Goal: Task Accomplishment & Management: Complete application form

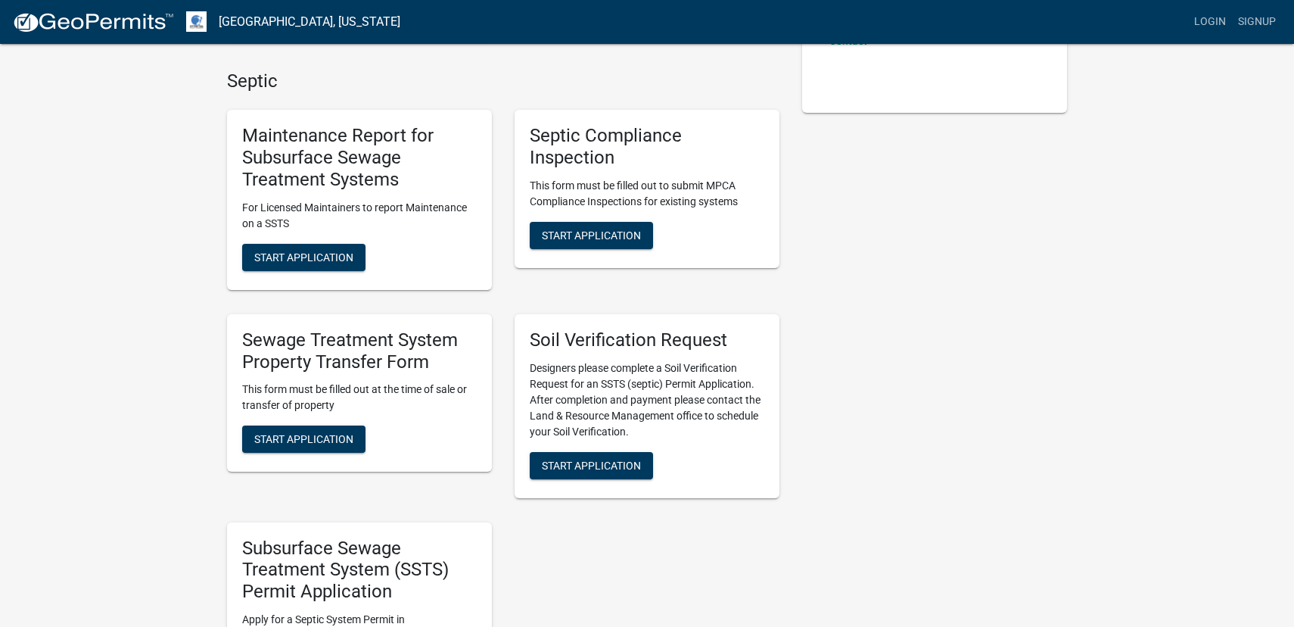
scroll to position [344, 0]
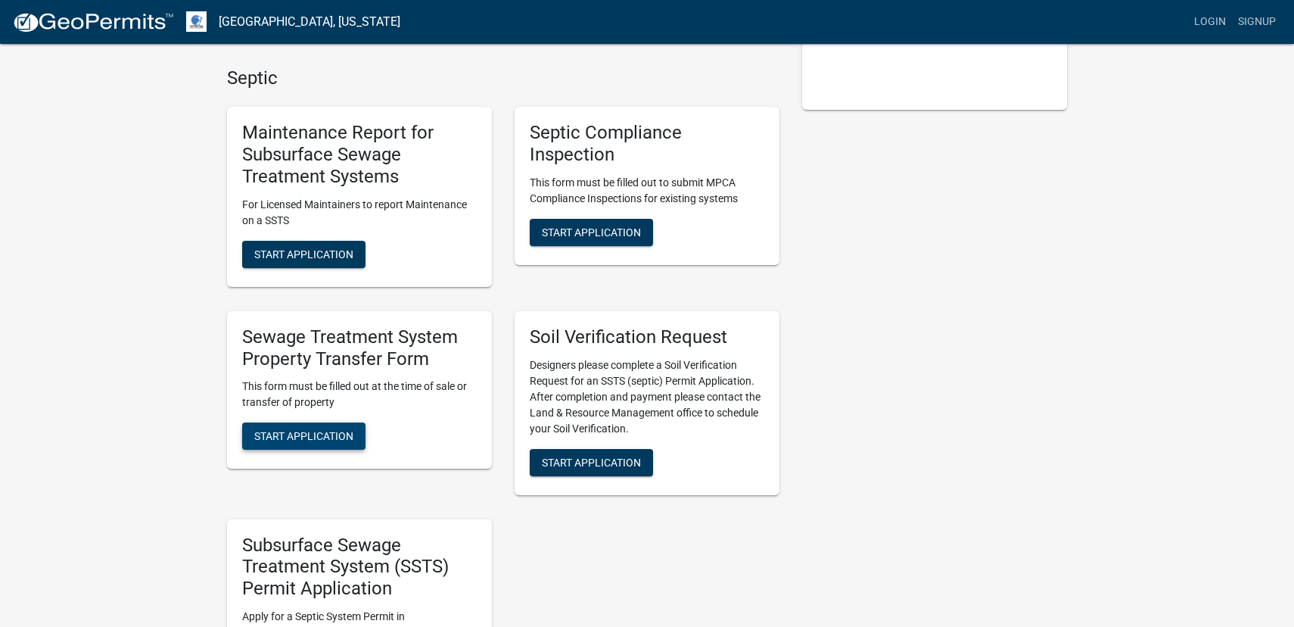
click at [310, 431] on span "Start Application" at bounding box center [303, 436] width 99 height 12
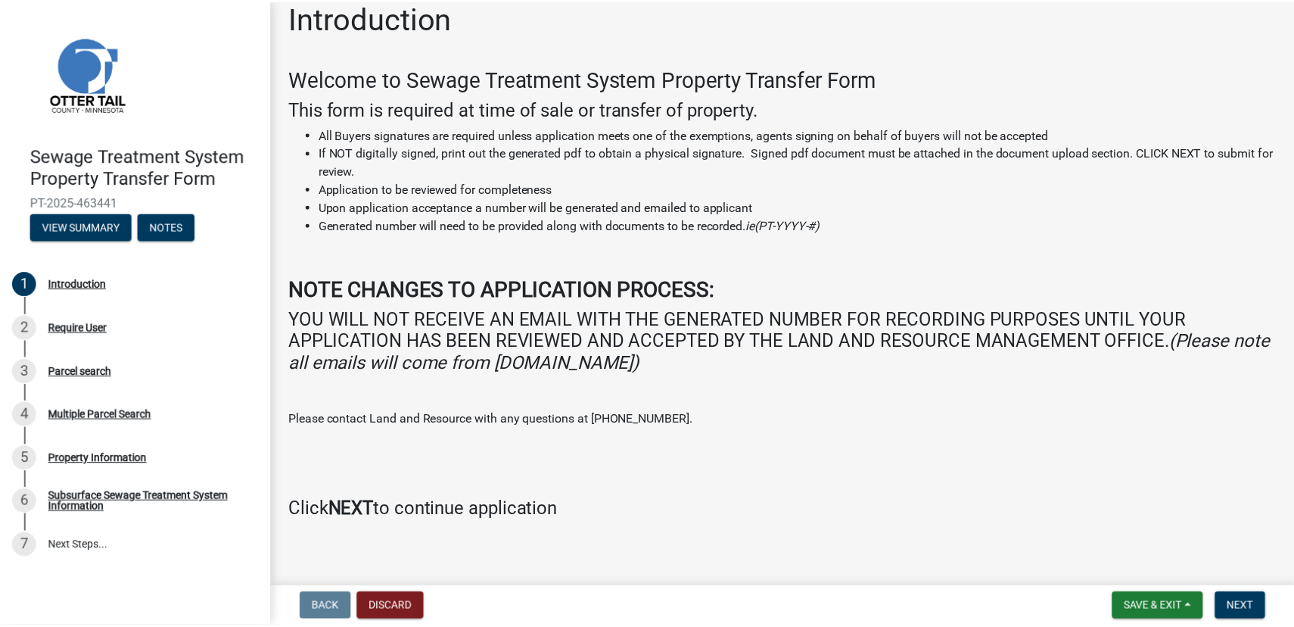
scroll to position [28, 0]
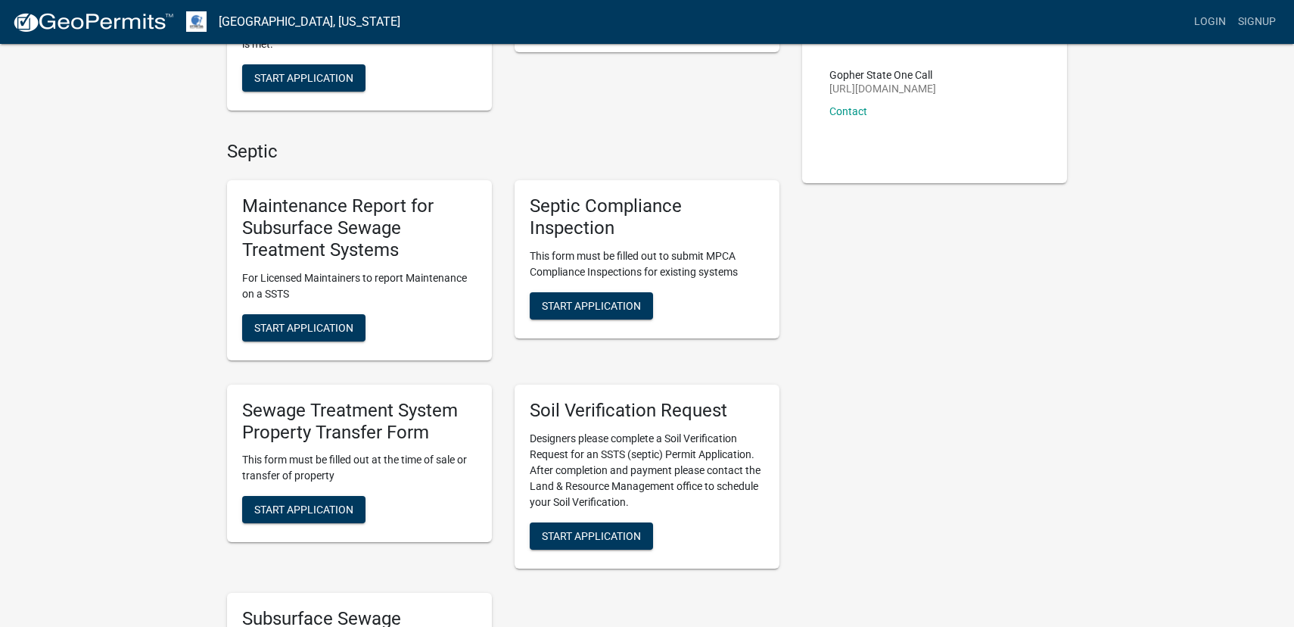
scroll to position [275, 0]
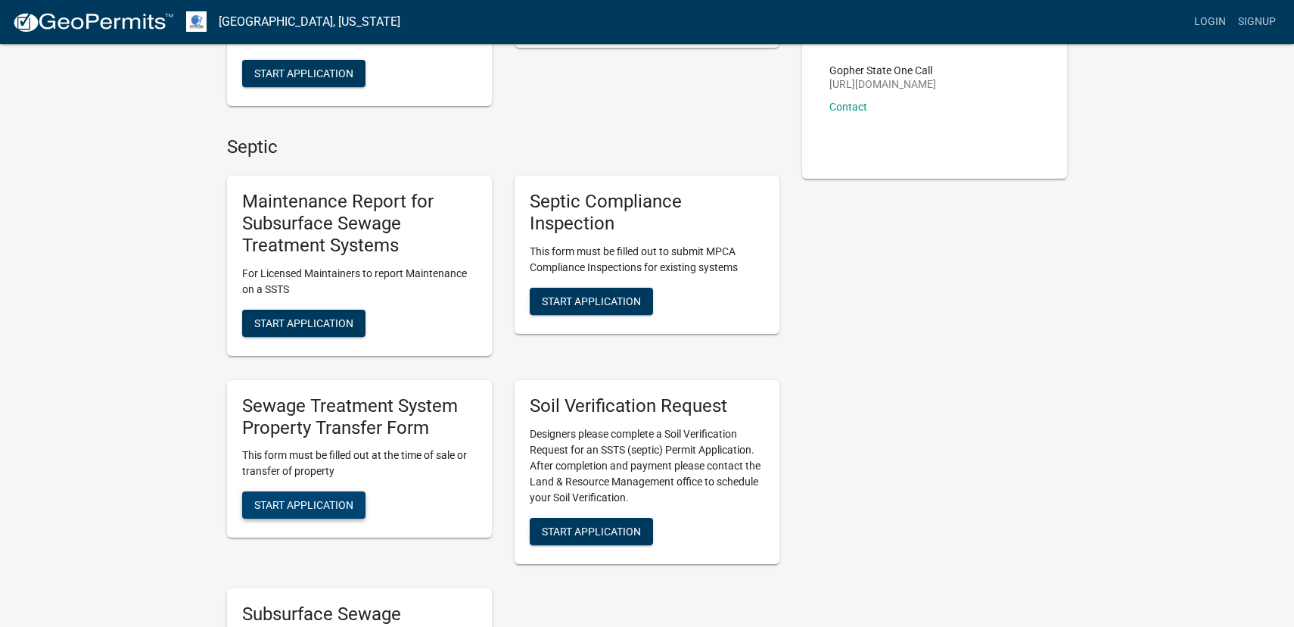
click at [292, 508] on span "Start Application" at bounding box center [303, 505] width 99 height 12
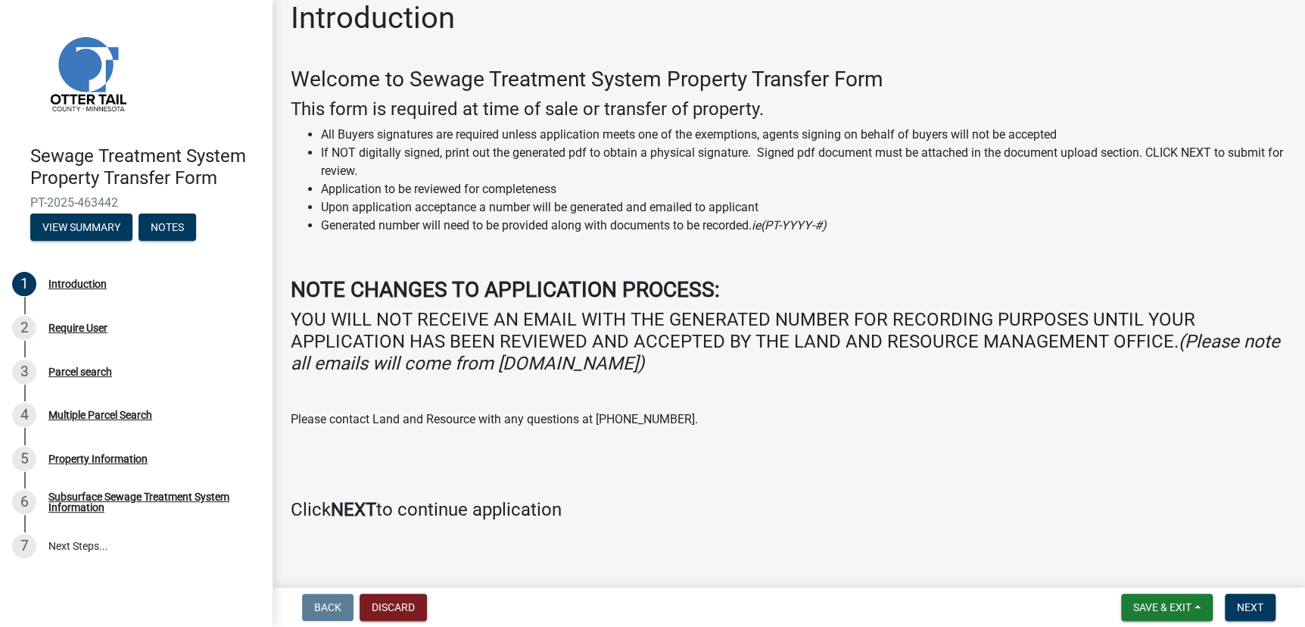
scroll to position [28, 0]
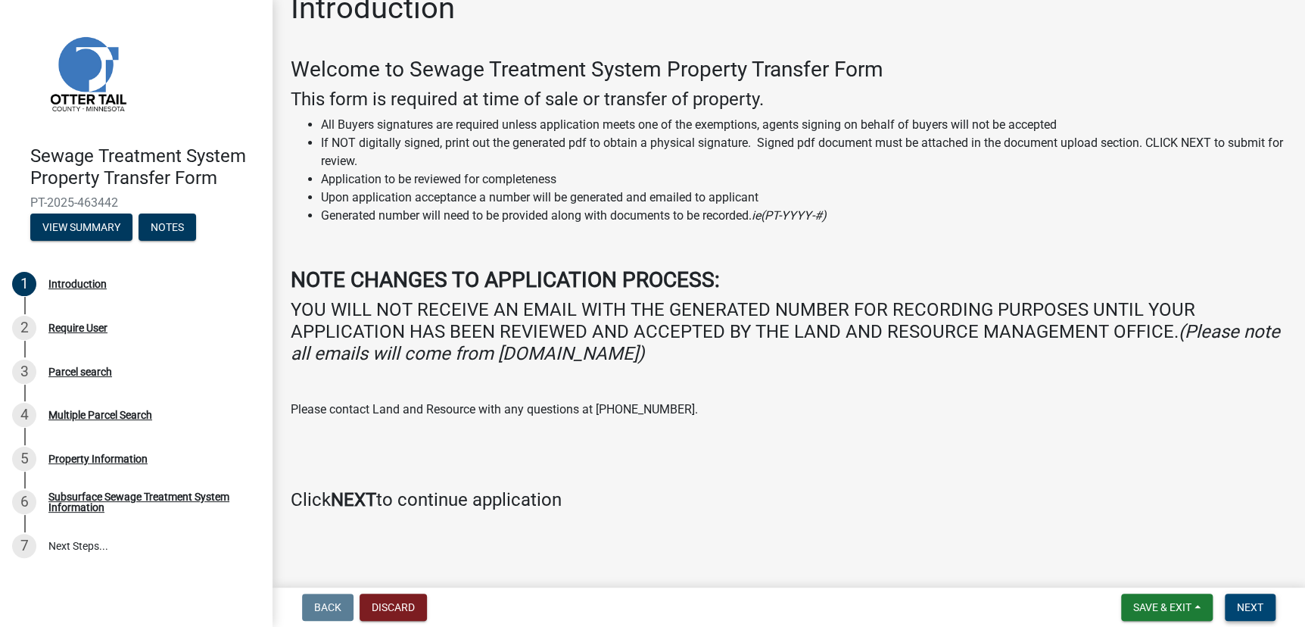
click at [1247, 608] on span "Next" at bounding box center [1250, 607] width 26 height 12
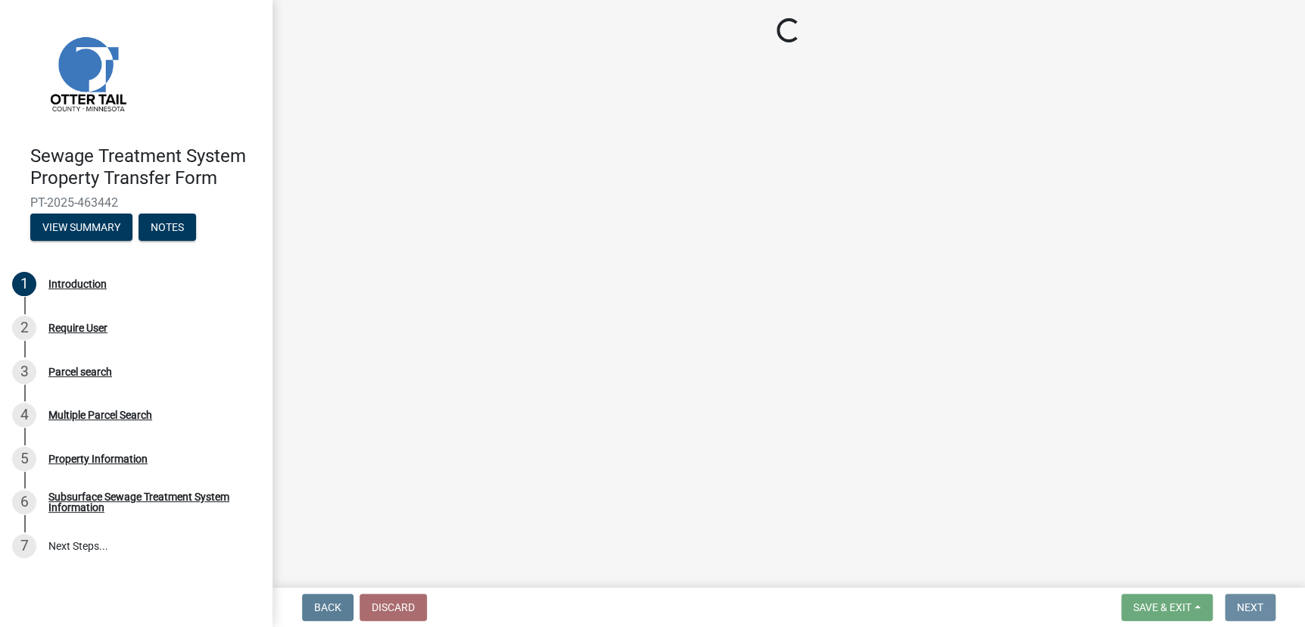
scroll to position [0, 0]
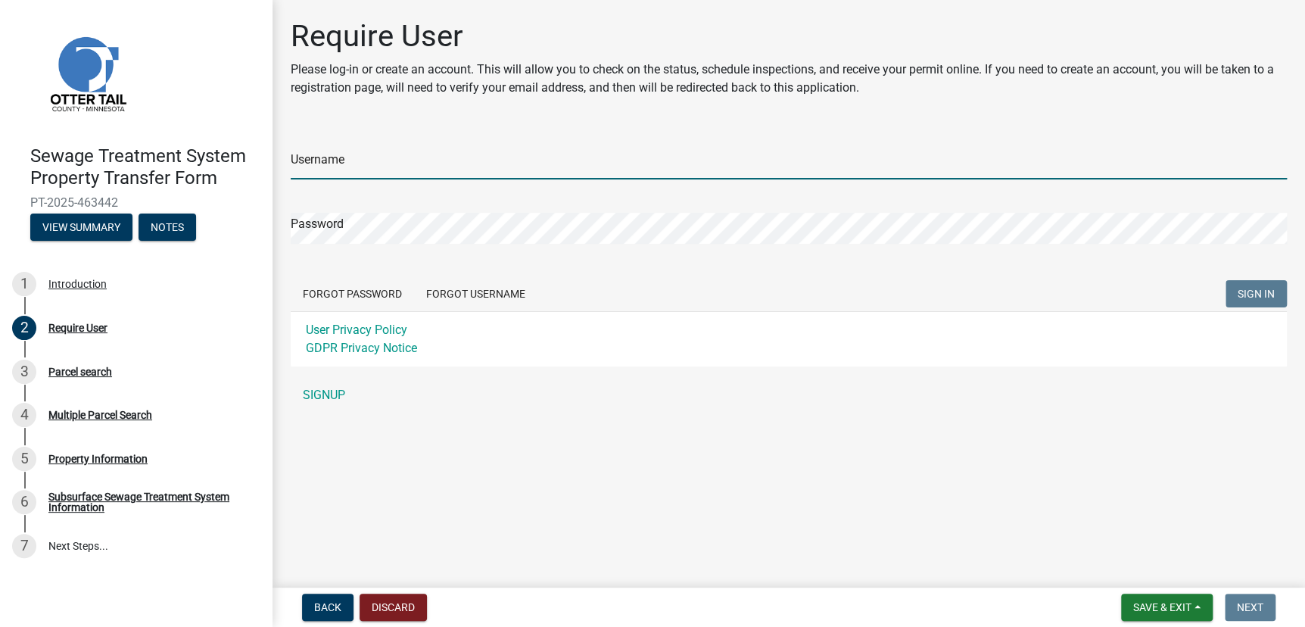
type input "SaraBye"
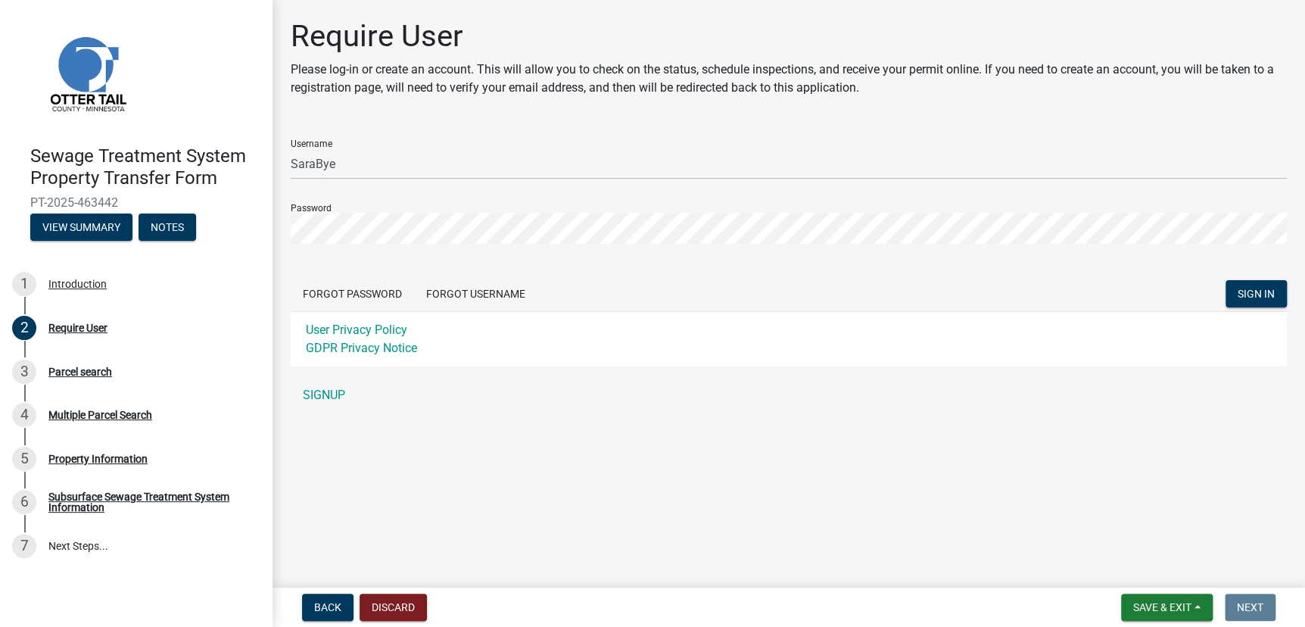
click at [1263, 276] on form "Username SaraBye Password Forgot Password Forgot Username SIGN IN User Privacy …" at bounding box center [789, 246] width 996 height 239
click at [1262, 295] on span "SIGN IN" at bounding box center [1256, 293] width 37 height 12
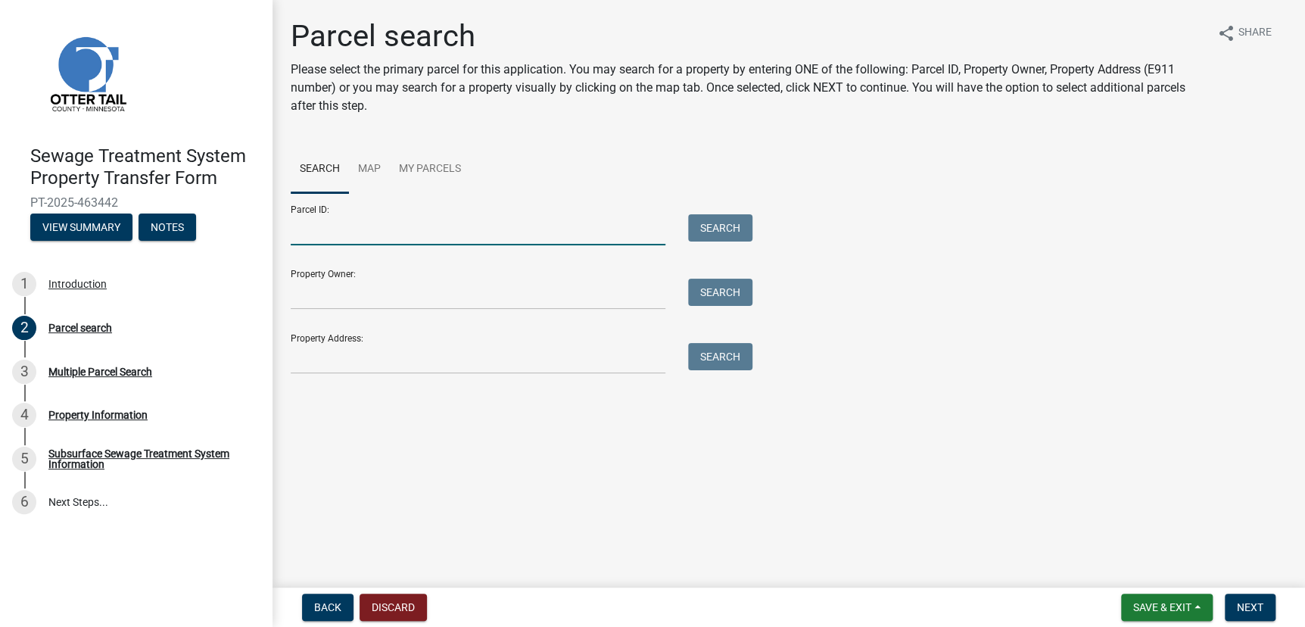
click at [378, 229] on input "Parcel ID:" at bounding box center [478, 229] width 375 height 31
paste input "25000991107000"
type input "25000991107000"
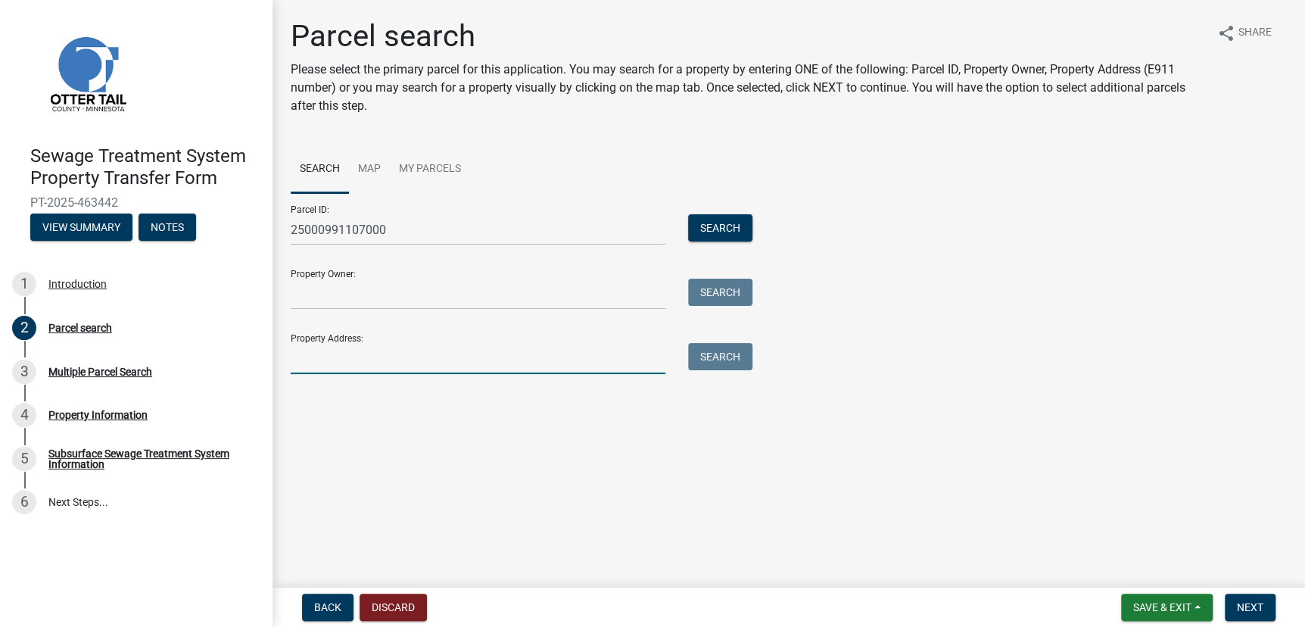
click at [393, 350] on input "Property Address:" at bounding box center [478, 358] width 375 height 31
paste input "[STREET_ADDRESS]"
type input "[STREET_ADDRESS]"
click at [713, 357] on button "Search" at bounding box center [720, 356] width 64 height 27
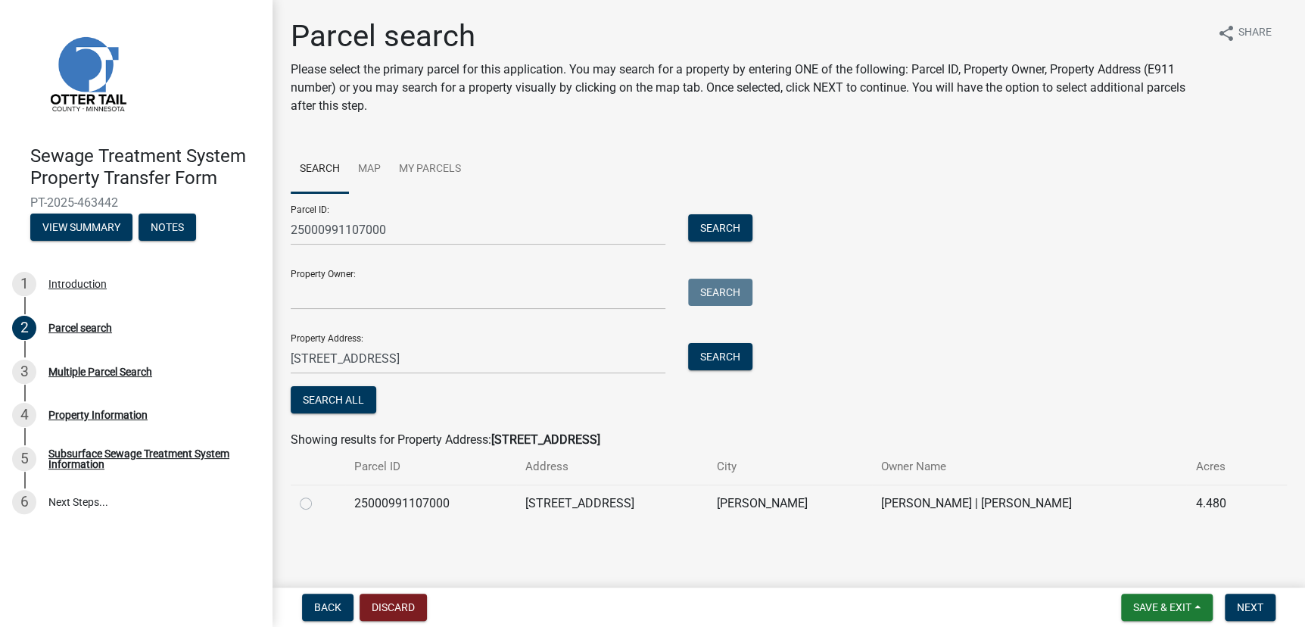
click at [318, 494] on label at bounding box center [318, 494] width 0 height 0
click at [318, 503] on input "radio" at bounding box center [323, 499] width 10 height 10
radio input "true"
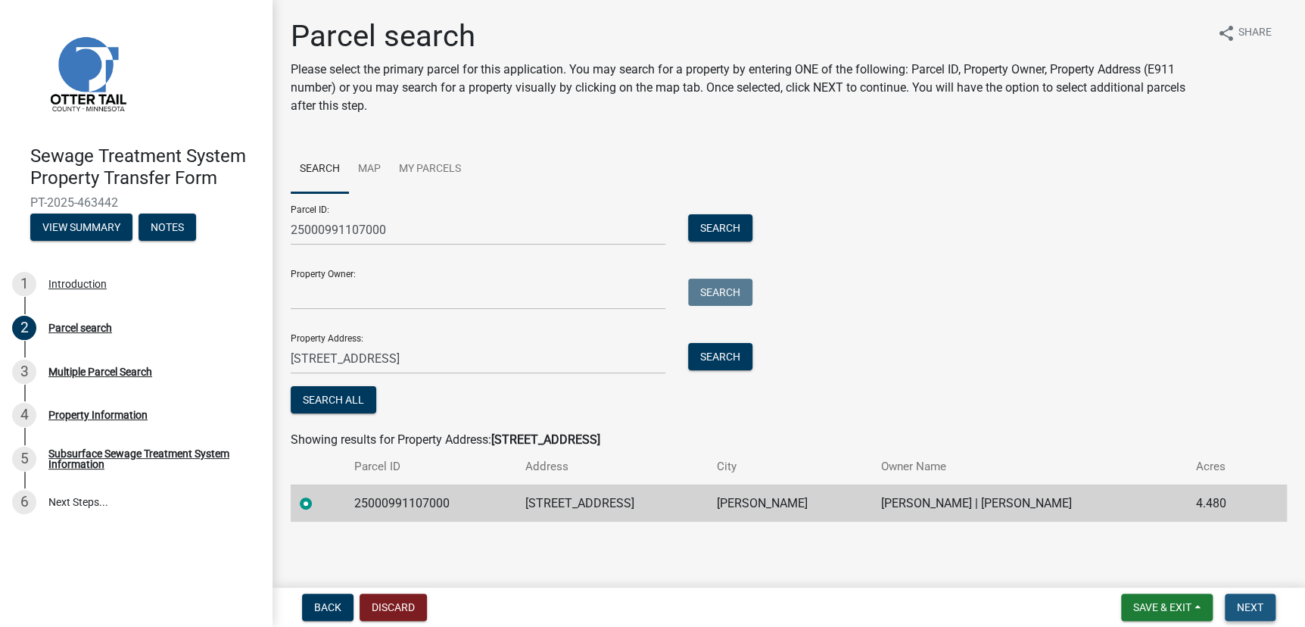
click at [1247, 602] on span "Next" at bounding box center [1250, 607] width 26 height 12
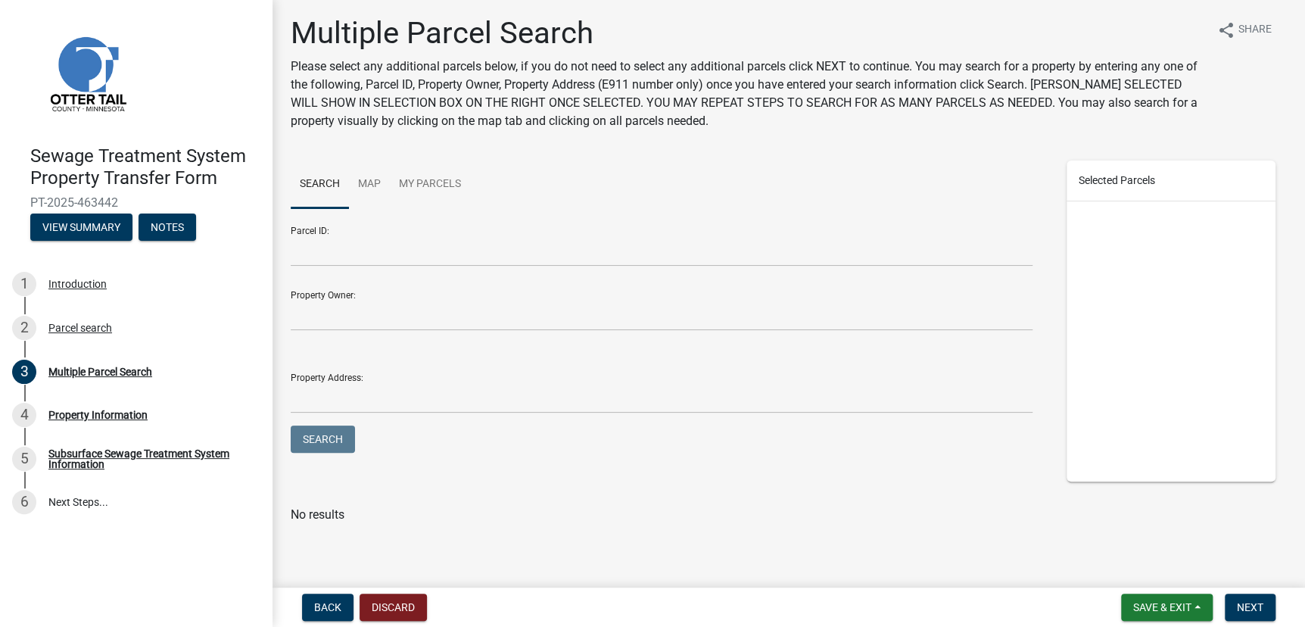
scroll to position [4, 0]
click at [310, 404] on input "Property Address:" at bounding box center [662, 397] width 742 height 31
type input "[STREET_ADDRESS]"
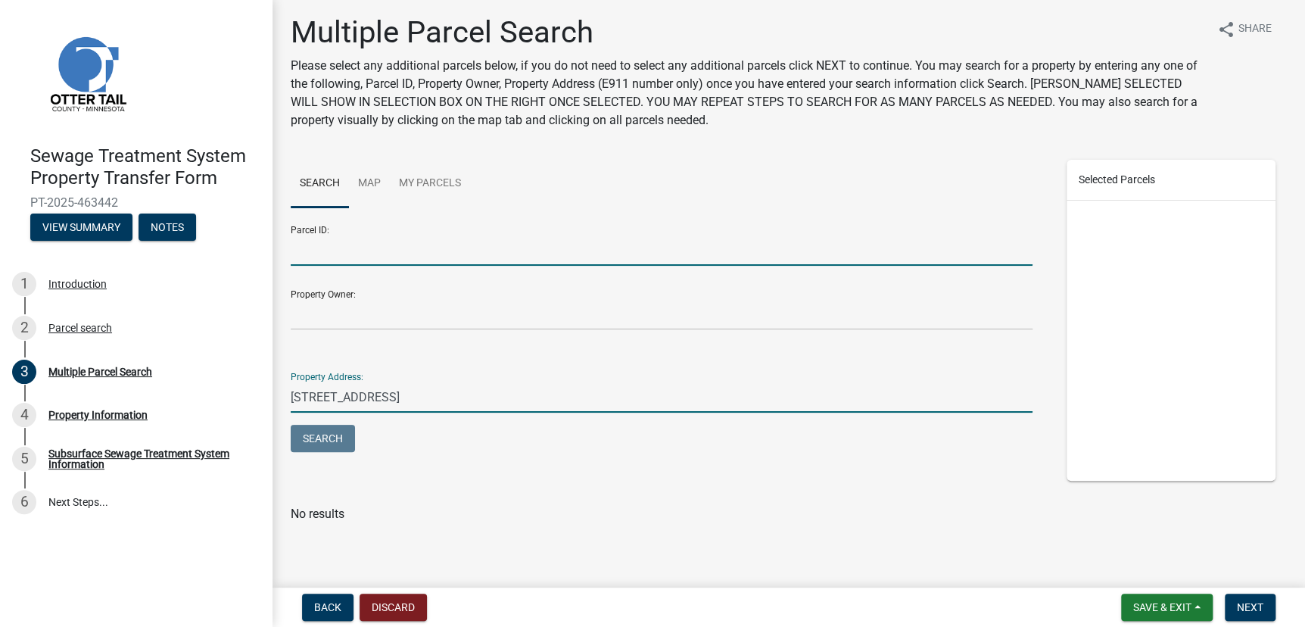
type input "25000991107000"
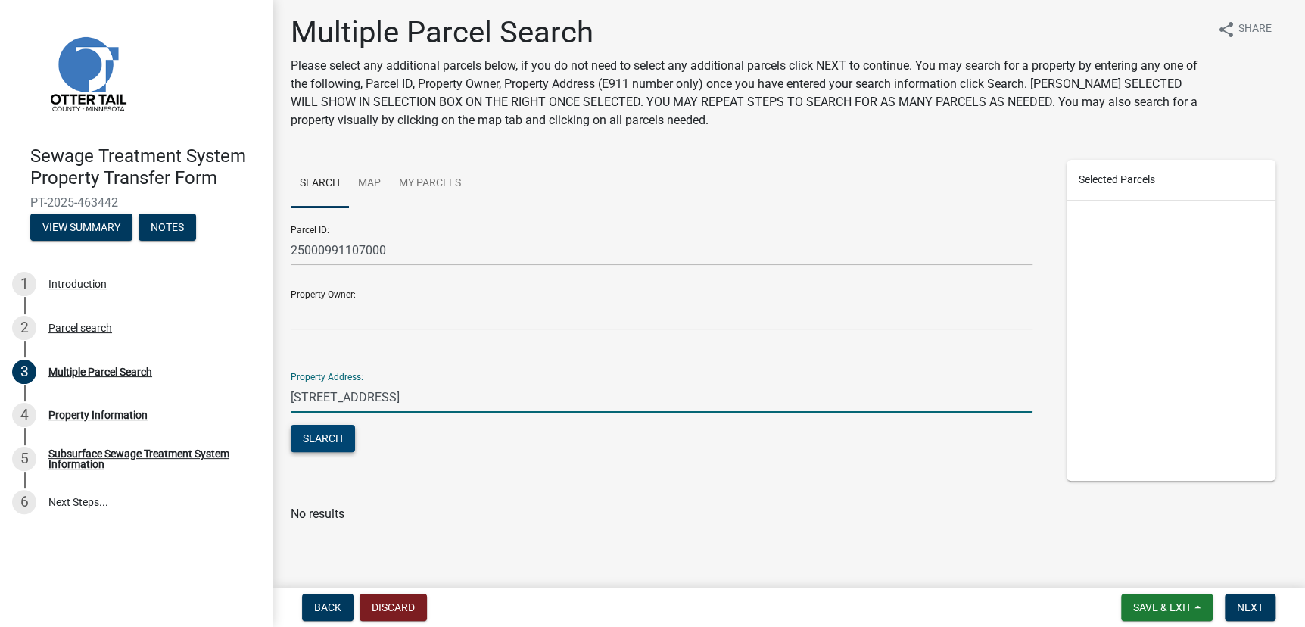
click at [307, 432] on button "Search" at bounding box center [323, 438] width 64 height 27
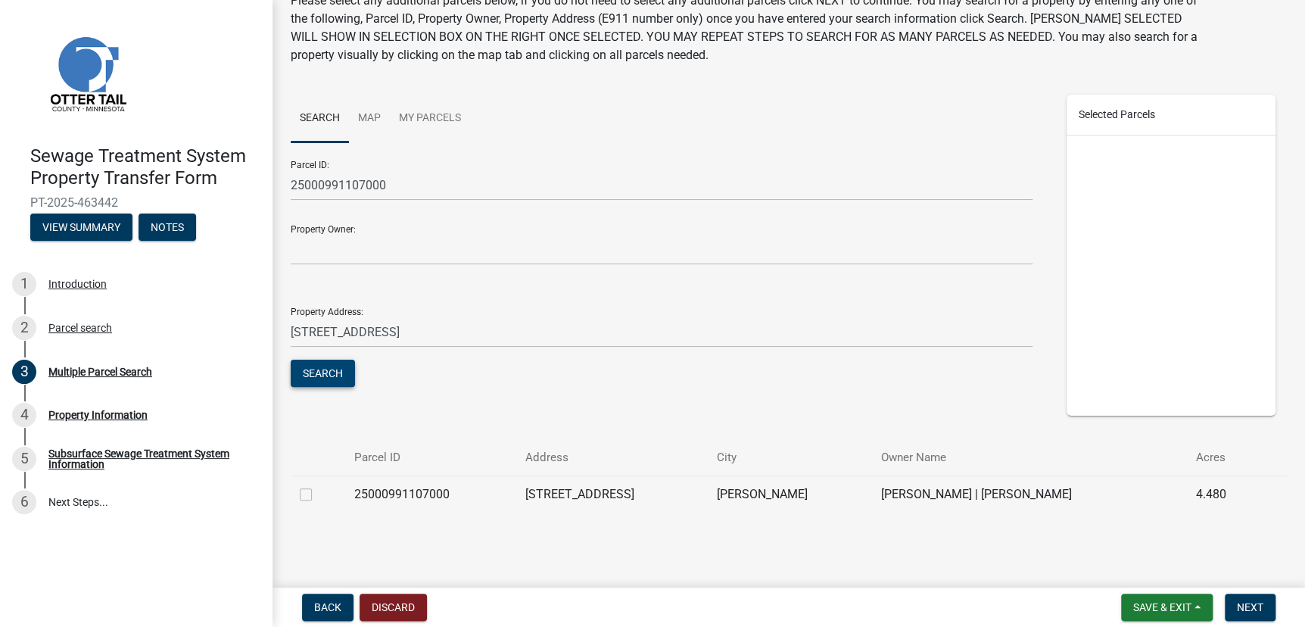
scroll to position [70, 0]
click at [318, 484] on label at bounding box center [318, 484] width 0 height 0
click at [318, 492] on input "checkbox" at bounding box center [323, 489] width 10 height 10
checkbox input "true"
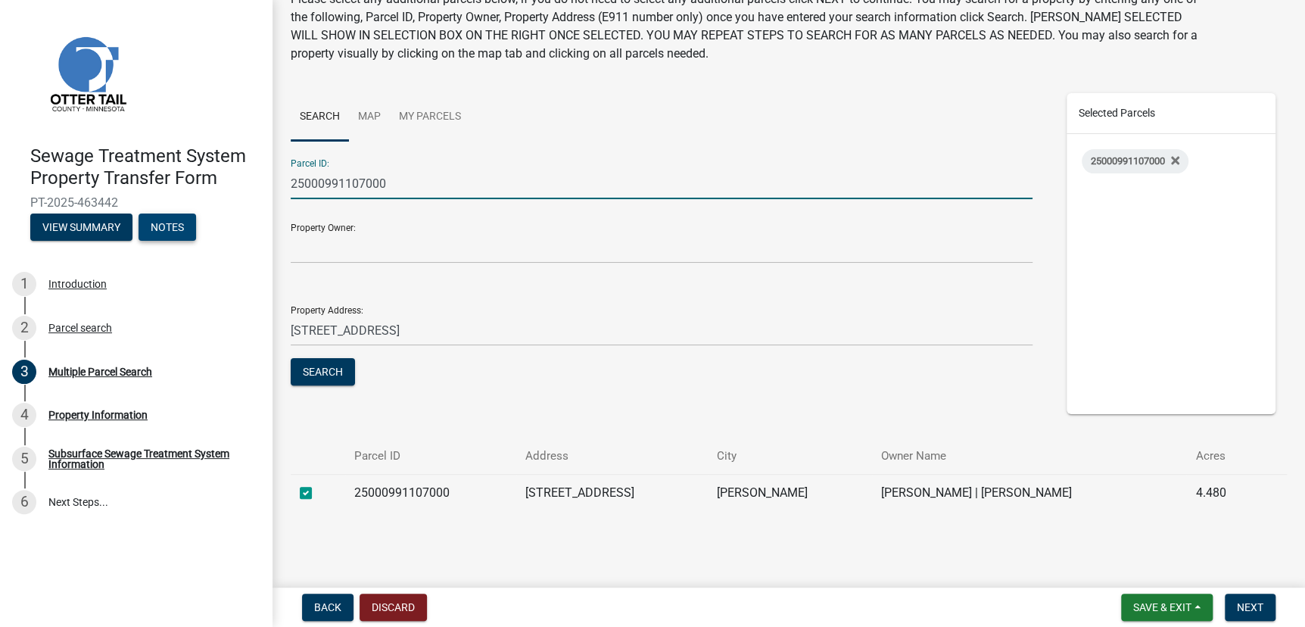
drag, startPoint x: 403, startPoint y: 197, endPoint x: 160, endPoint y: 220, distance: 244.8
click at [160, 220] on div "Sewage Treatment System Property Transfer Form PT-2025-463442 View Summary Note…" at bounding box center [652, 313] width 1305 height 627
click at [1259, 606] on span "Next" at bounding box center [1250, 607] width 26 height 12
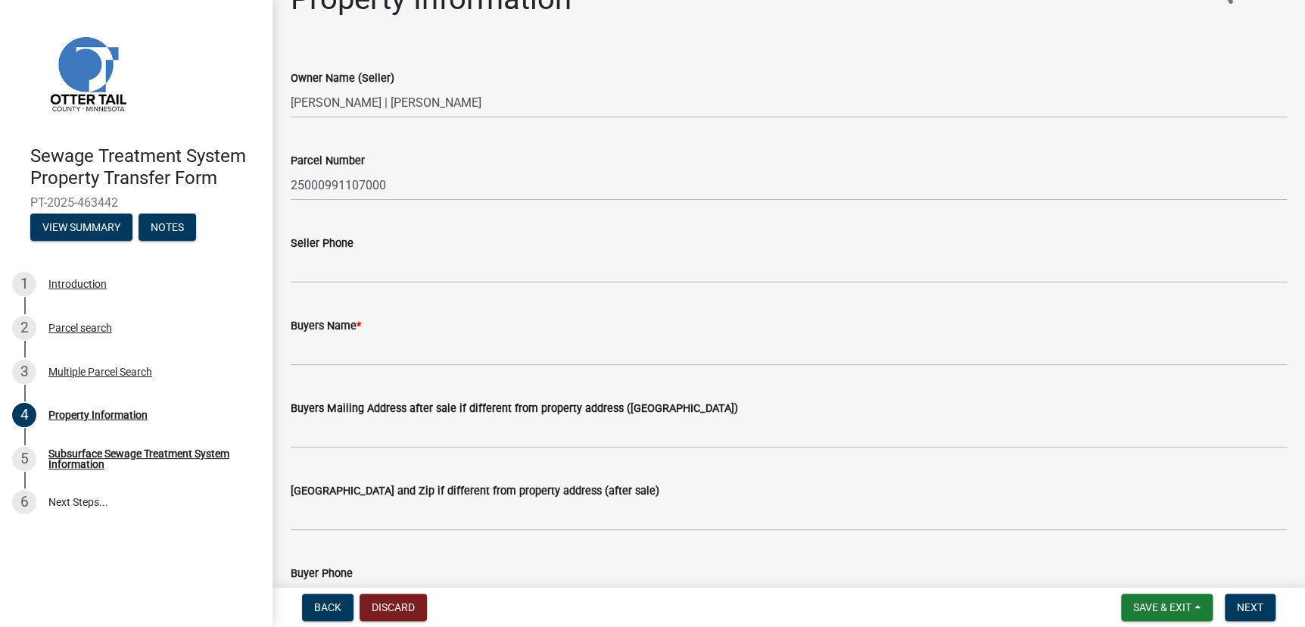
scroll to position [68, 0]
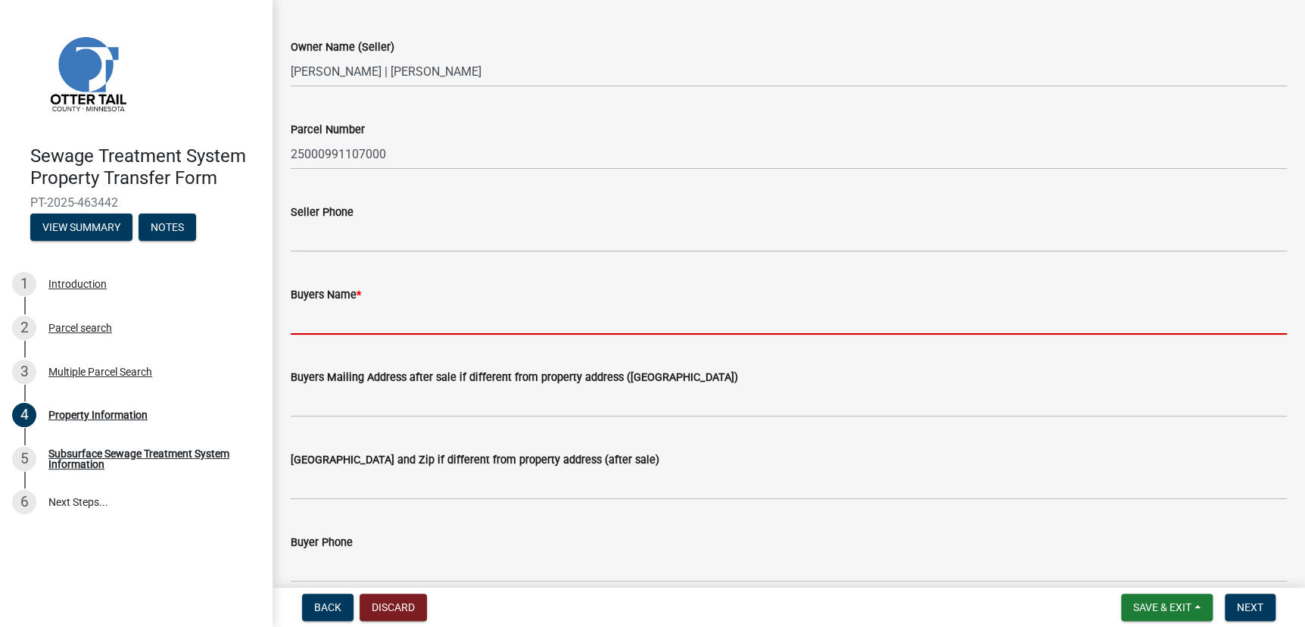
click at [363, 325] on input "Buyers Name *" at bounding box center [789, 319] width 996 height 31
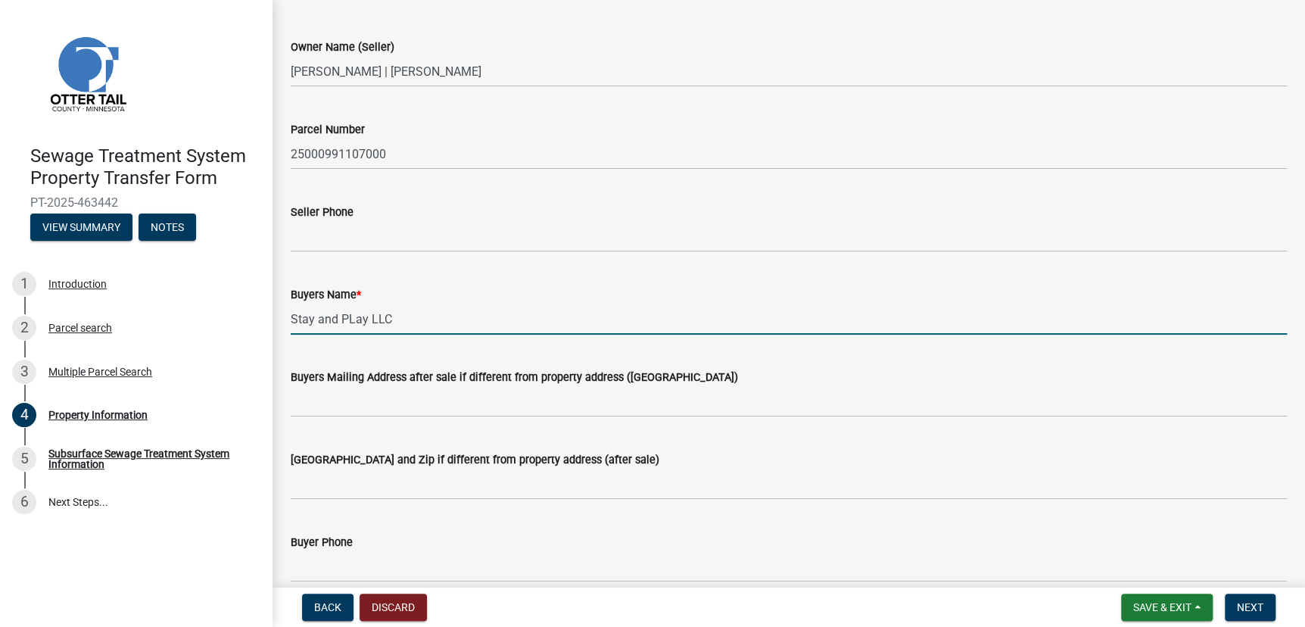
type input "Stay and PLay LLC"
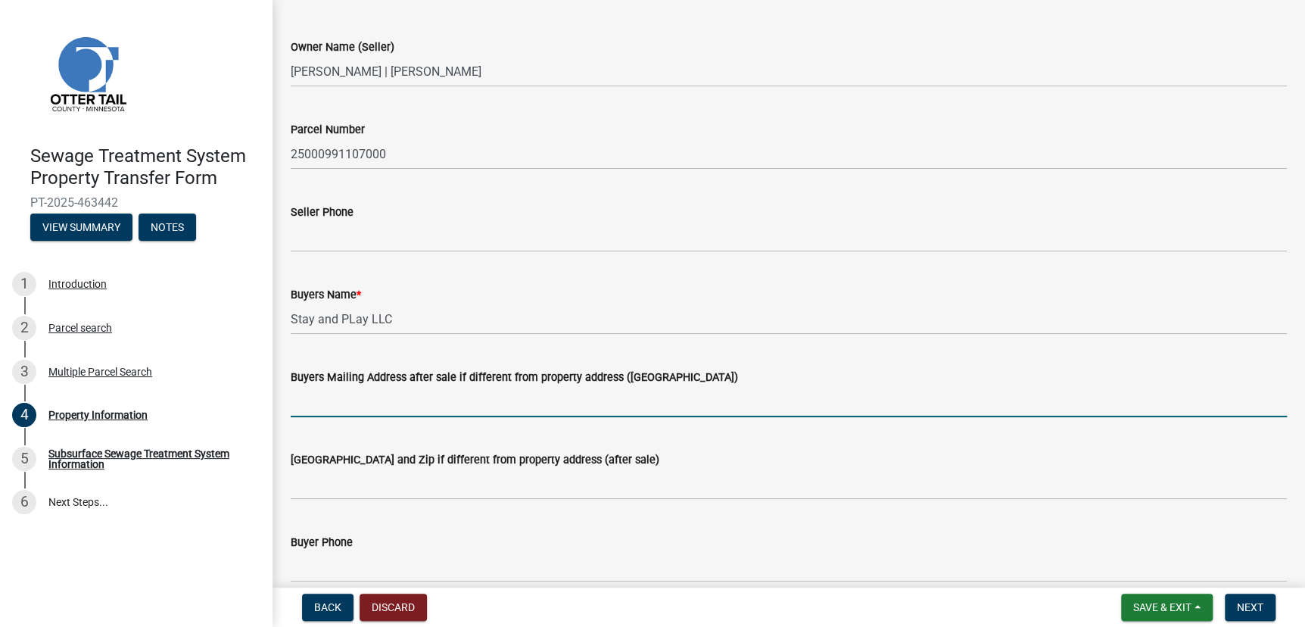
click at [410, 393] on input "Buyers Mailing Address after sale if different from property address ([GEOGRAPH…" at bounding box center [789, 401] width 996 height 31
type input "9"
type input "[STREET_ADDRESS]"
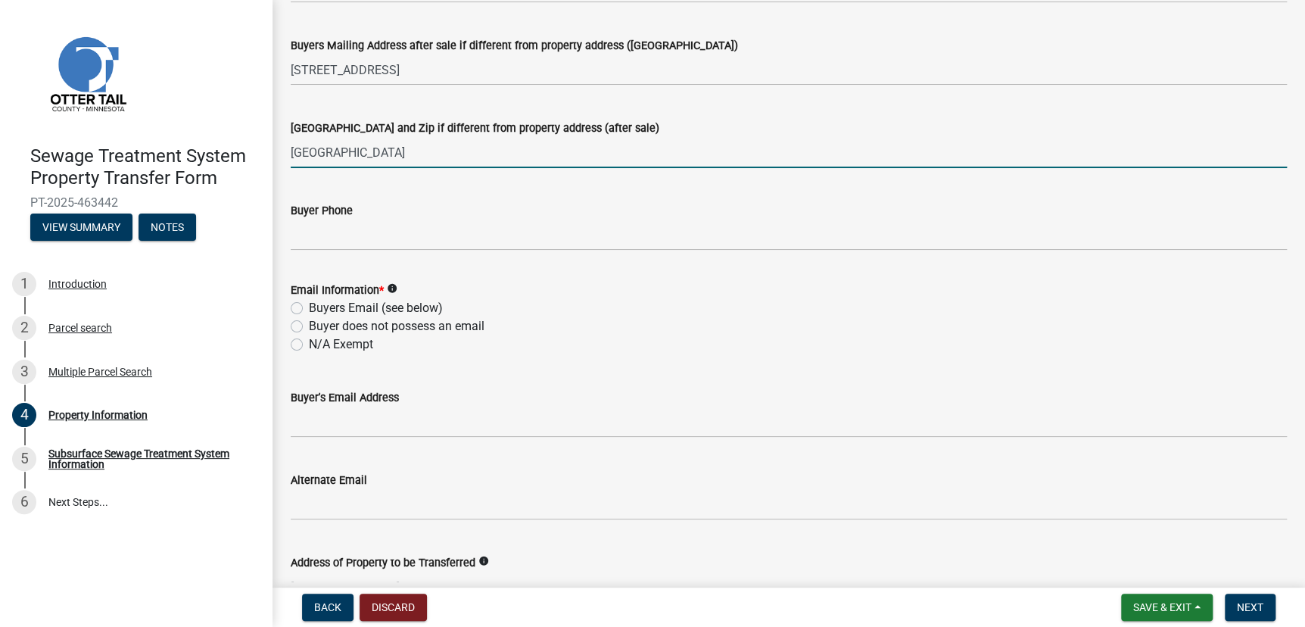
scroll to position [413, 0]
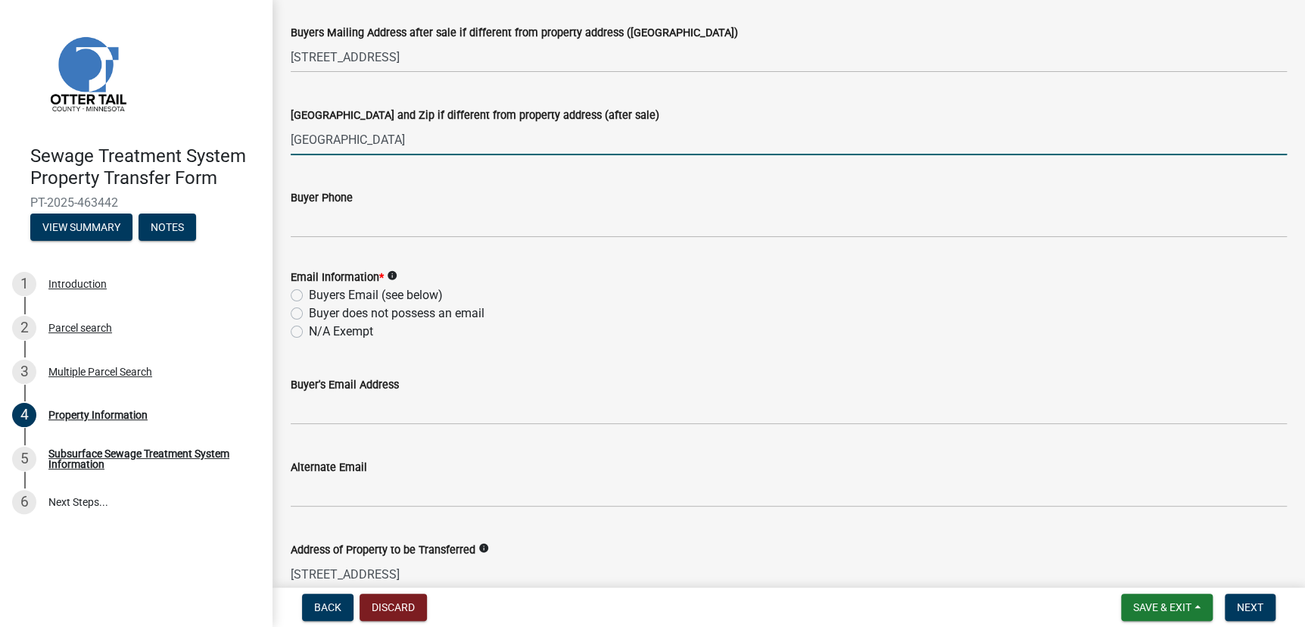
type input "[GEOGRAPHIC_DATA]"
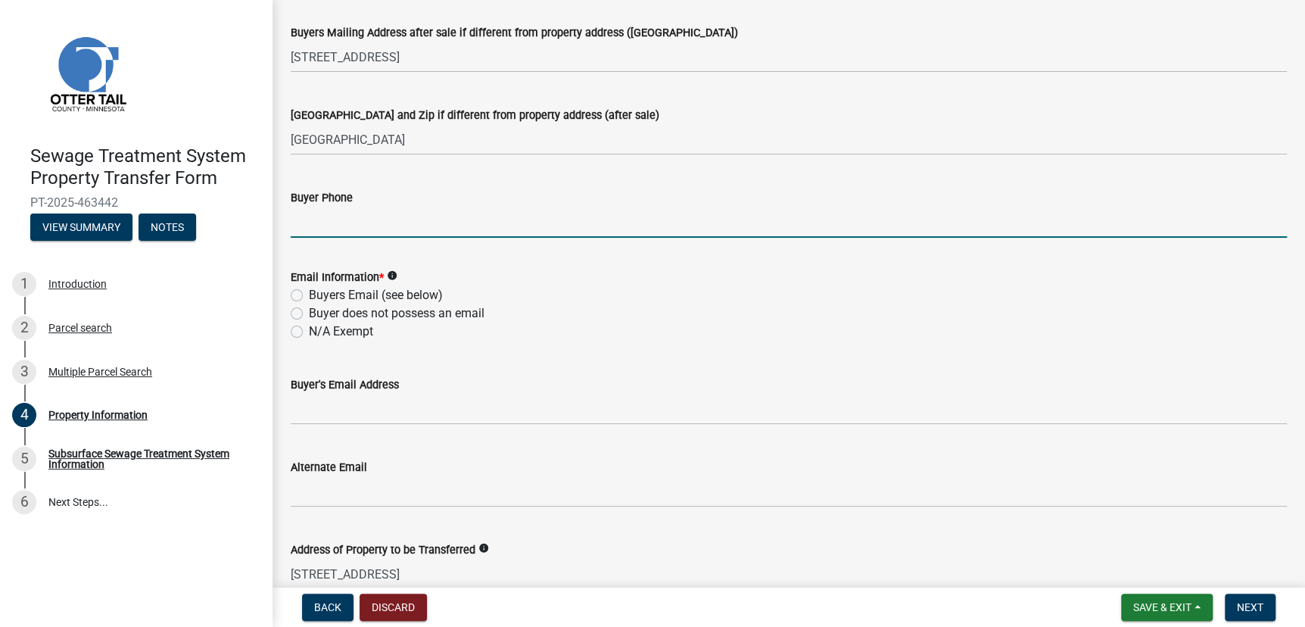
click at [327, 216] on input "Buyer Phone" at bounding box center [789, 222] width 996 height 31
click at [319, 220] on input "Buyer Phone" at bounding box center [789, 222] width 996 height 31
type input "3202938197"
click at [309, 327] on label "N/A Exempt" at bounding box center [341, 331] width 64 height 18
click at [309, 327] on input "N/A Exempt" at bounding box center [314, 327] width 10 height 10
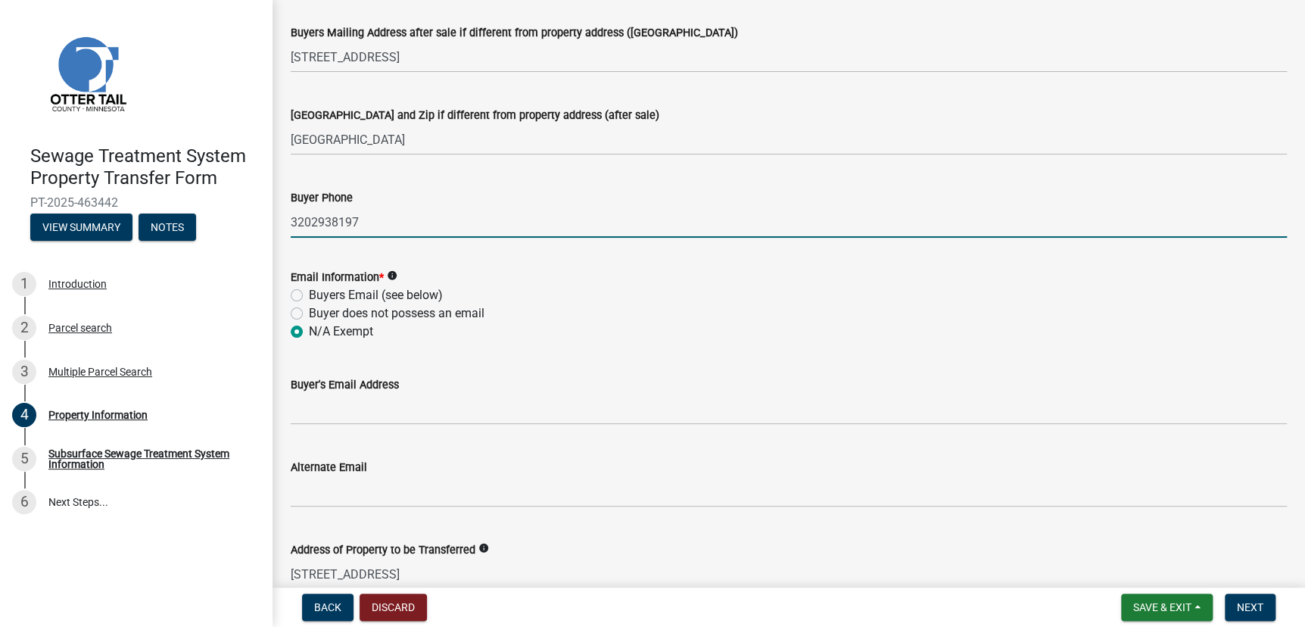
radio input "true"
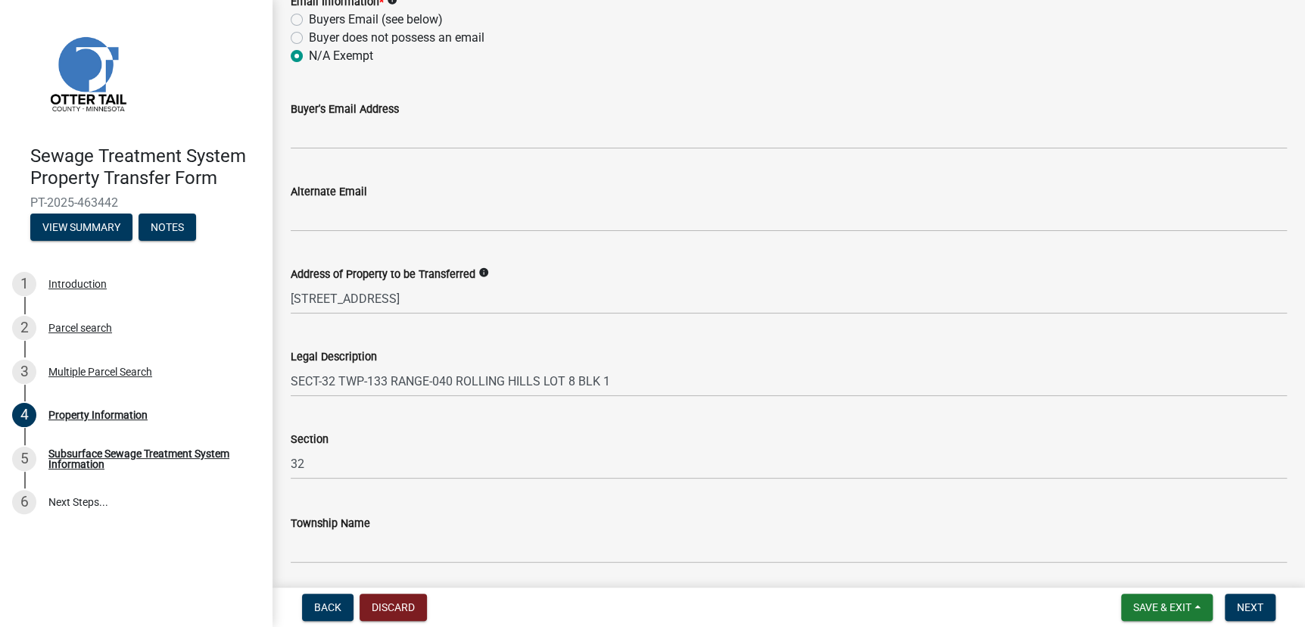
scroll to position [740, 0]
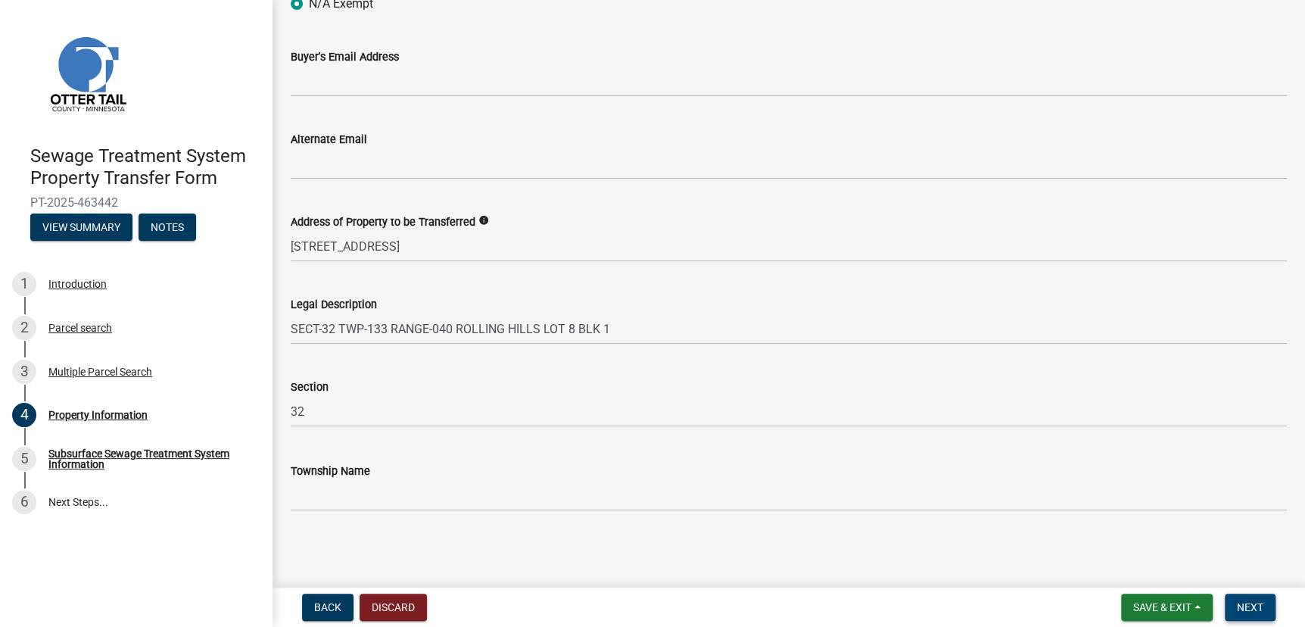
click at [1266, 613] on button "Next" at bounding box center [1250, 606] width 51 height 27
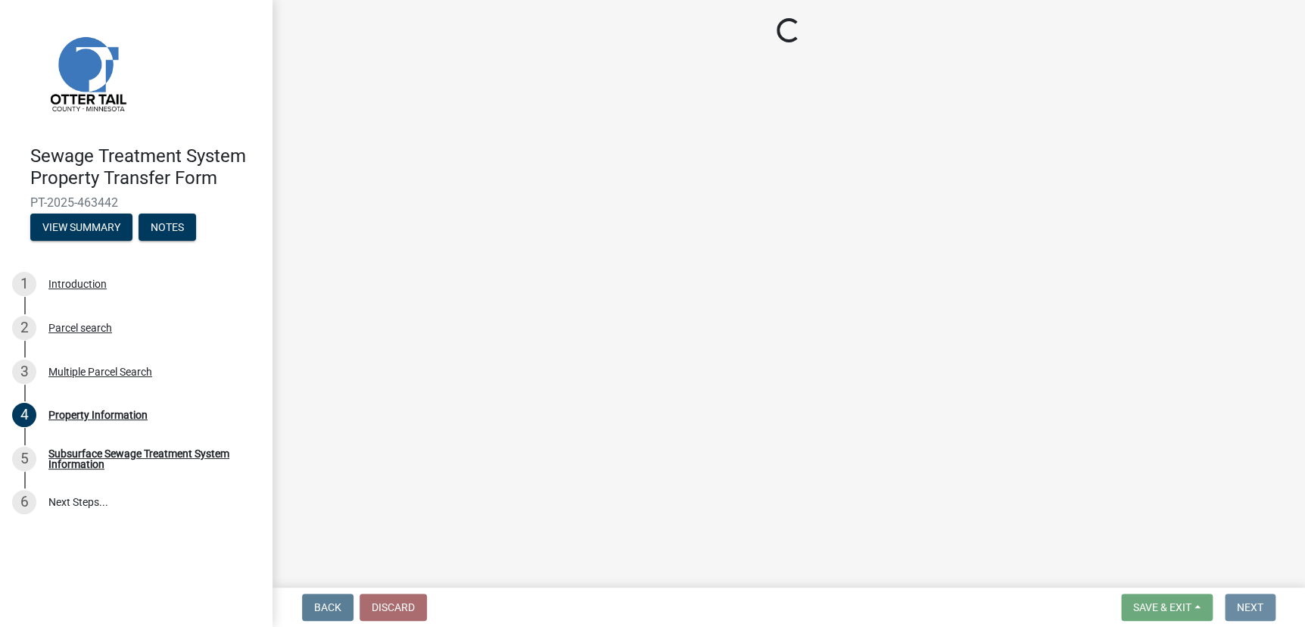
scroll to position [0, 0]
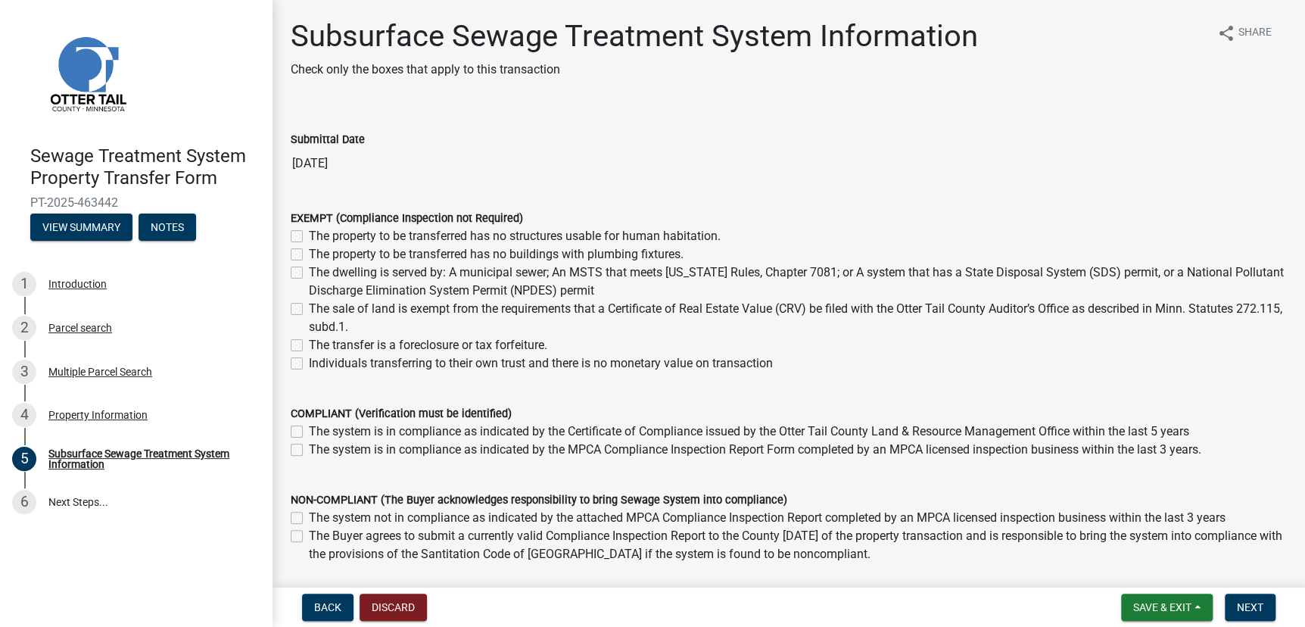
click at [305, 364] on div "Individuals transferring to their own trust and there is no monetary value on t…" at bounding box center [789, 363] width 996 height 18
click at [309, 363] on label "Individuals transferring to their own trust and there is no monetary value on t…" at bounding box center [541, 363] width 464 height 18
click at [309, 363] on input "Individuals transferring to their own trust and there is no monetary value on t…" at bounding box center [314, 359] width 10 height 10
checkbox input "true"
checkbox input "false"
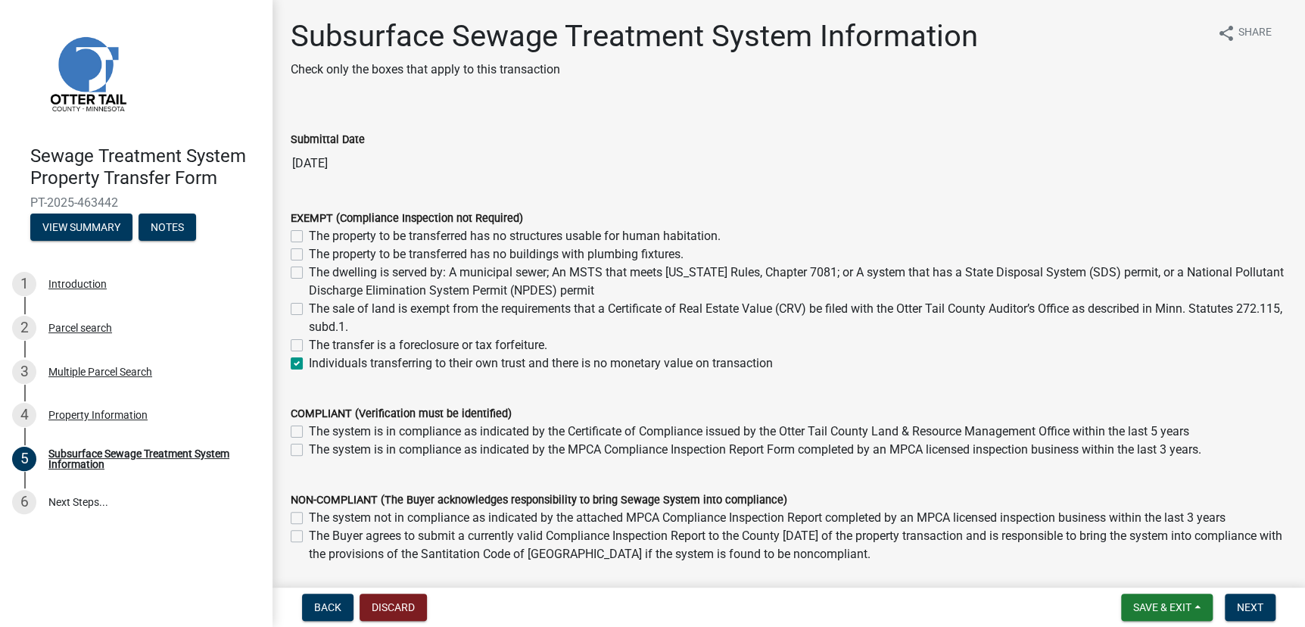
checkbox input "false"
checkbox input "true"
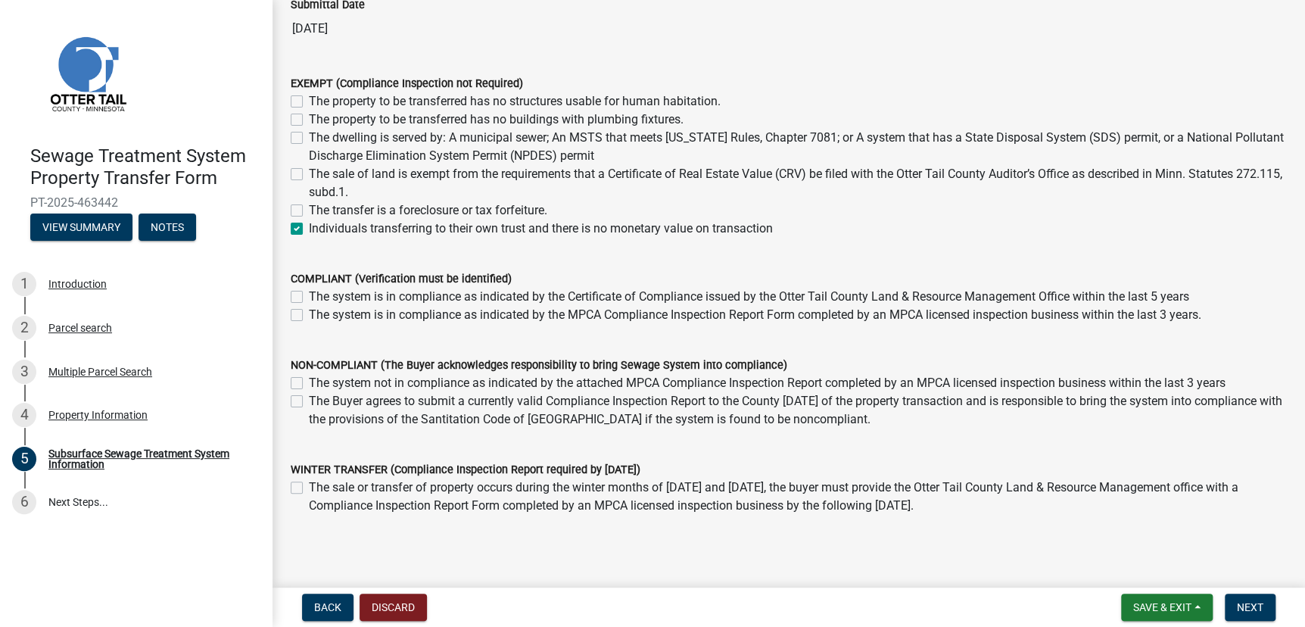
scroll to position [137, 0]
click at [1259, 615] on button "Next" at bounding box center [1250, 606] width 51 height 27
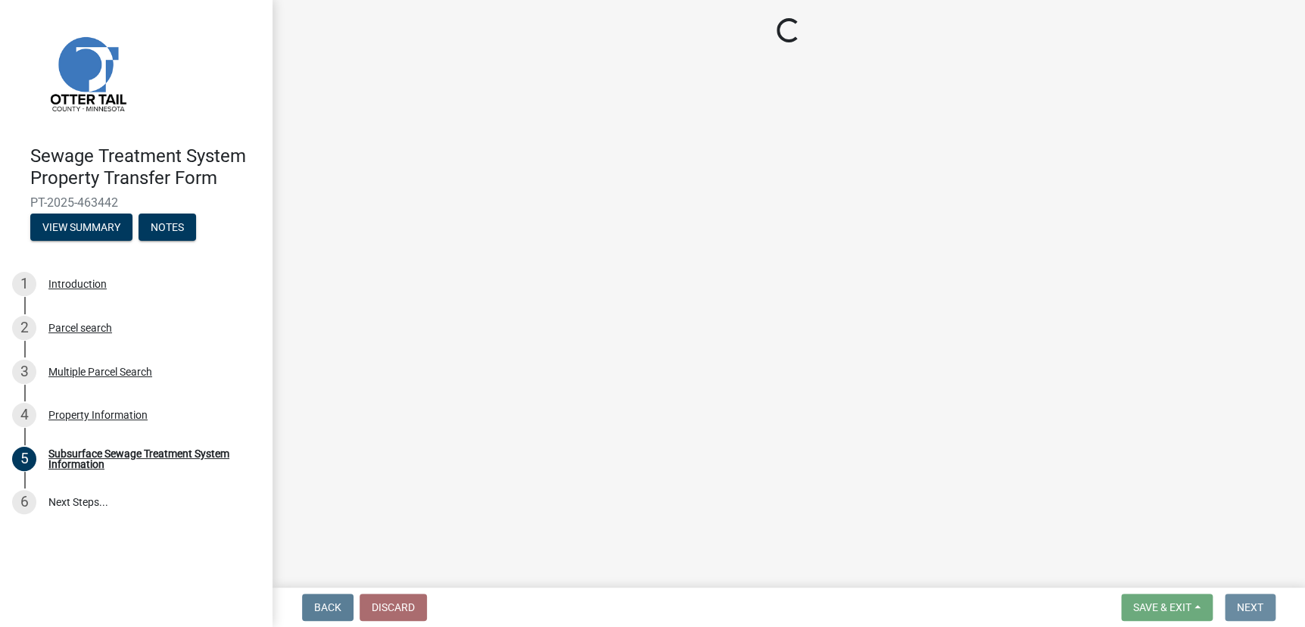
scroll to position [0, 0]
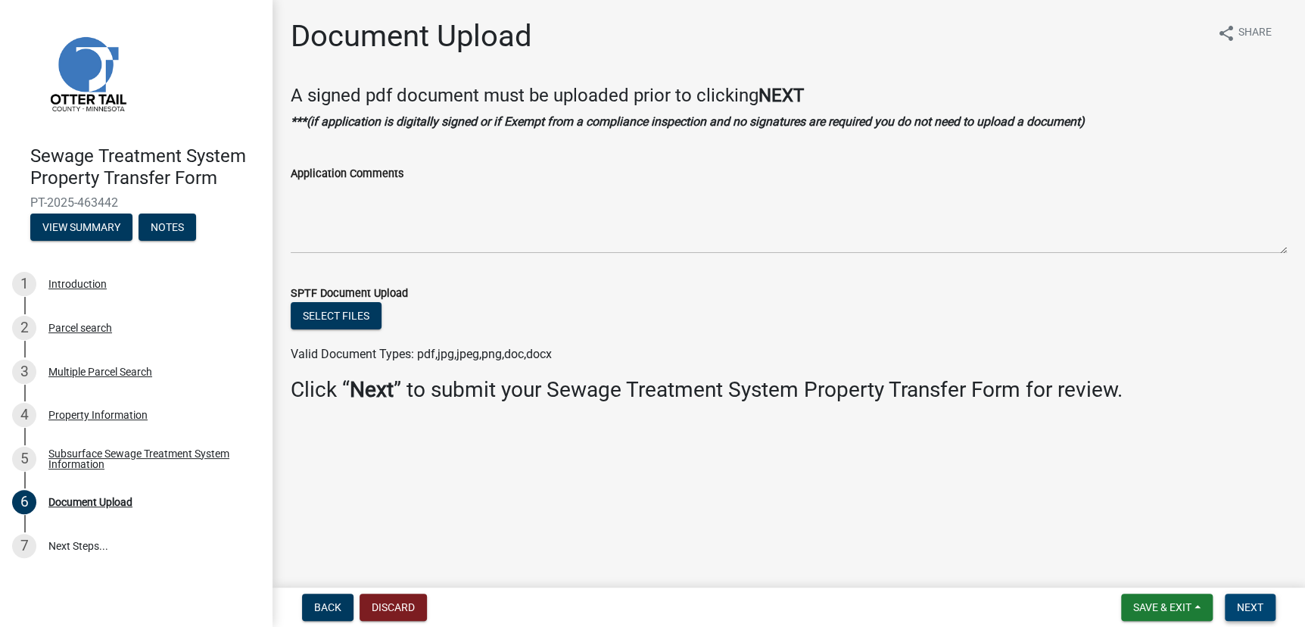
click at [1259, 615] on button "Next" at bounding box center [1250, 606] width 51 height 27
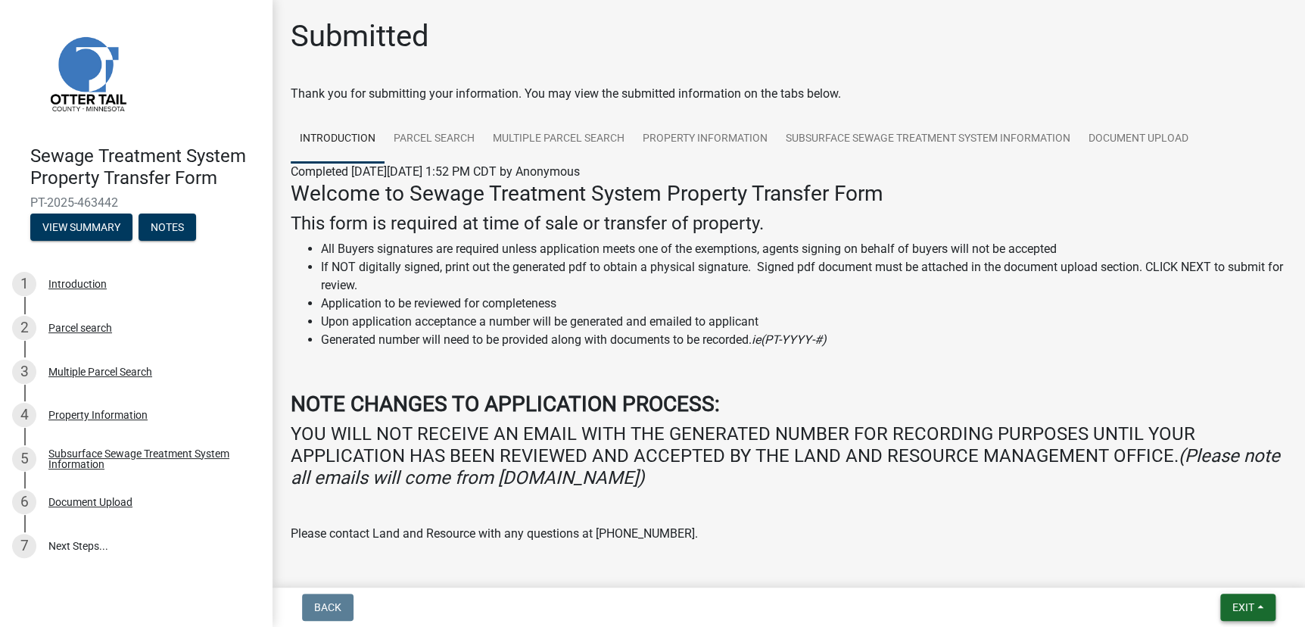
click at [1257, 606] on button "Exit" at bounding box center [1247, 606] width 55 height 27
